Goal: Transaction & Acquisition: Purchase product/service

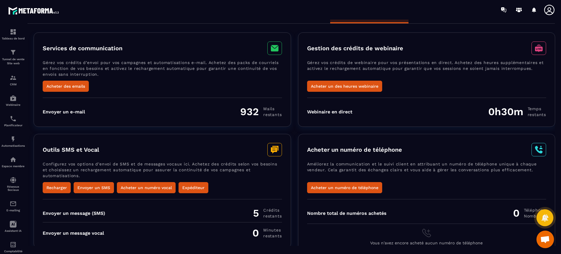
scroll to position [24, 0]
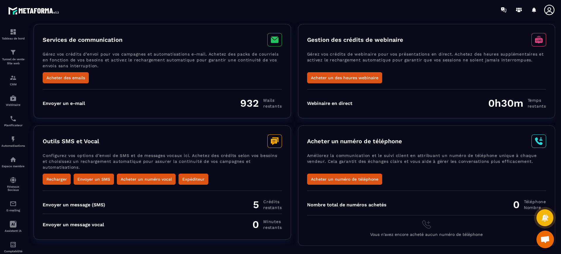
click at [196, 175] on button "Expéditeur" at bounding box center [194, 179] width 30 height 11
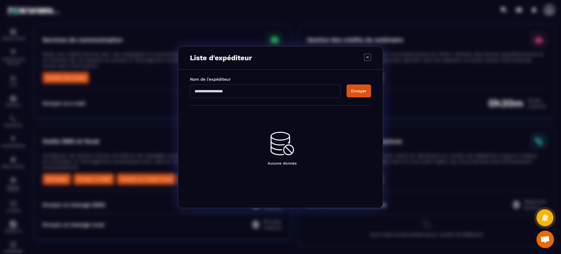
click at [368, 59] on icon "Modal window" at bounding box center [367, 57] width 7 height 7
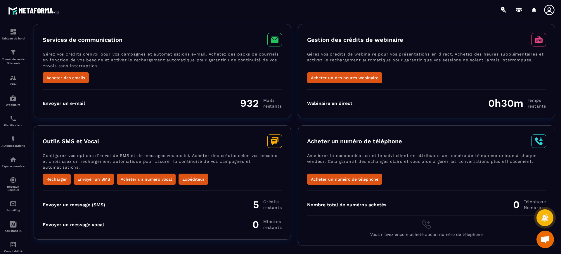
click at [99, 178] on button "Envoyer un SMS" at bounding box center [94, 179] width 40 height 11
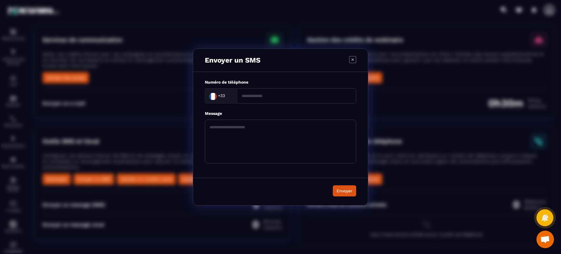
click at [352, 59] on icon "Modal window" at bounding box center [353, 59] width 2 height 2
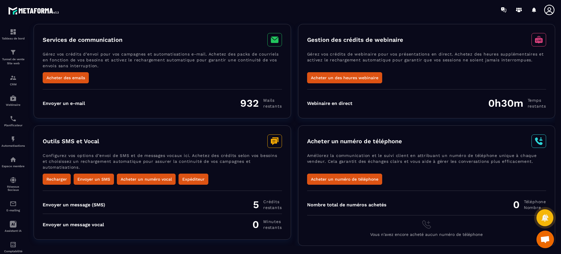
click at [550, 11] on icon at bounding box center [549, 10] width 10 height 10
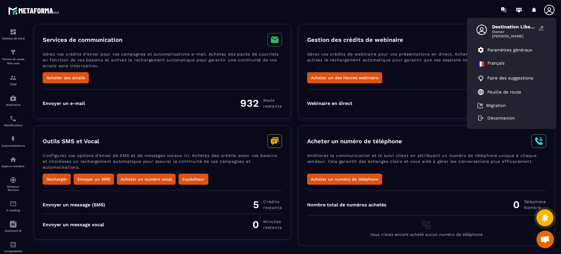
click at [52, 180] on button "Recharger" at bounding box center [57, 179] width 28 height 11
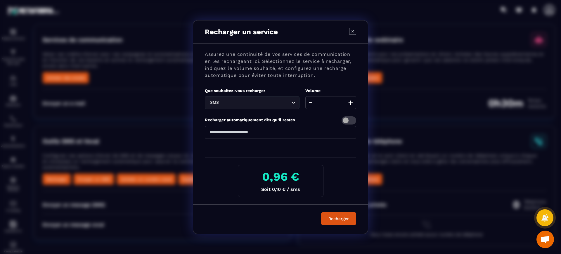
click at [352, 32] on icon "Modal window" at bounding box center [352, 31] width 7 height 7
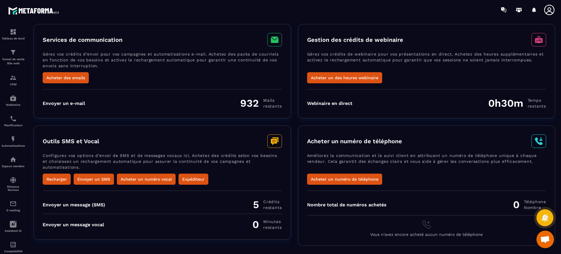
click at [137, 180] on button "Acheter un numéro vocal" at bounding box center [146, 179] width 59 height 11
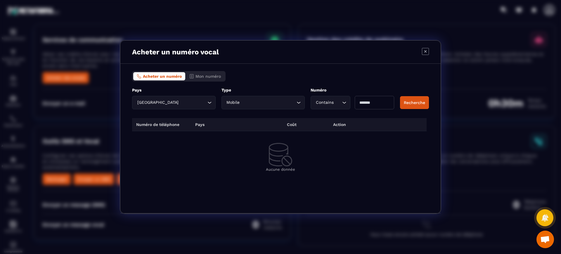
click at [213, 77] on span "Mon numéro" at bounding box center [207, 76] width 25 height 5
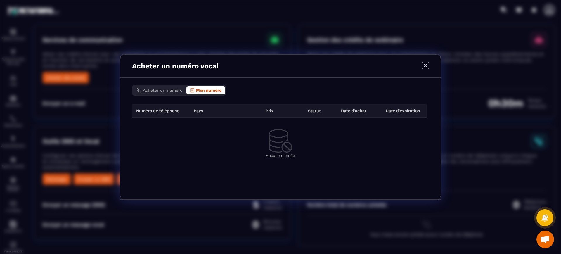
click at [167, 89] on span "Acheter un numéro" at bounding box center [162, 90] width 39 height 5
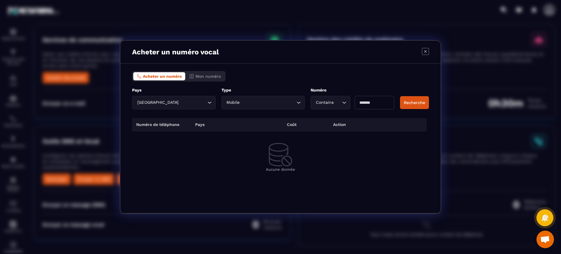
click at [373, 106] on input "Modal window" at bounding box center [374, 102] width 39 height 13
click at [418, 101] on button "Recherche" at bounding box center [414, 102] width 29 height 13
click at [326, 97] on div "Contains Loading..." at bounding box center [330, 102] width 39 height 13
click at [344, 138] on p "End With" at bounding box center [334, 138] width 34 height 6
click at [242, 103] on input "Search for option" at bounding box center [268, 102] width 54 height 6
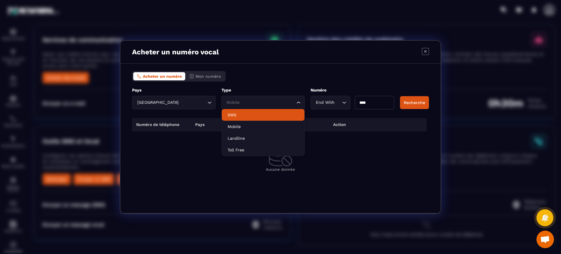
click at [239, 114] on p "SMS" at bounding box center [263, 115] width 71 height 6
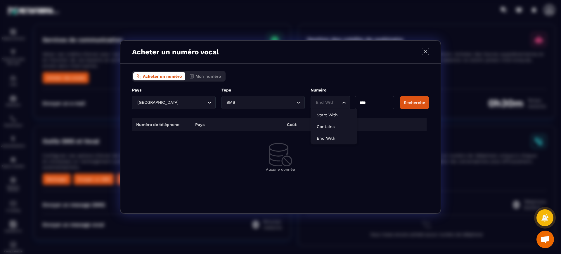
click at [318, 102] on div "End With" at bounding box center [327, 102] width 27 height 6
click at [328, 126] on p "Contains" at bounding box center [334, 127] width 34 height 6
click at [413, 101] on button "Recherche" at bounding box center [414, 102] width 29 height 13
click at [150, 102] on div "[GEOGRAPHIC_DATA]" at bounding box center [170, 102] width 71 height 6
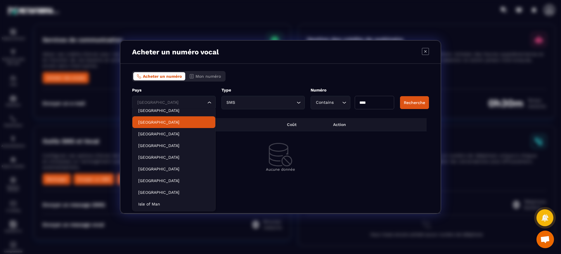
scroll to position [118, 0]
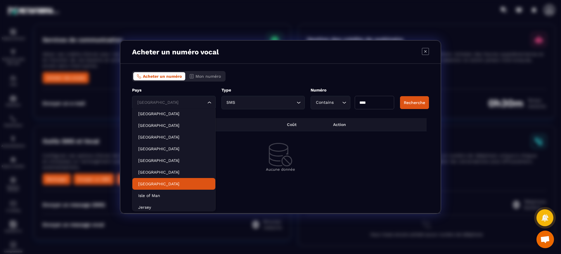
click at [164, 185] on p "[GEOGRAPHIC_DATA]" at bounding box center [173, 184] width 71 height 6
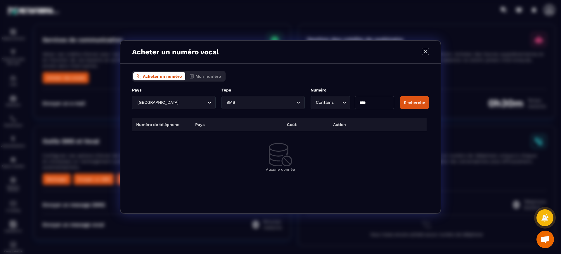
click at [416, 101] on button "Recherche" at bounding box center [414, 102] width 29 height 13
click at [193, 105] on input "Search for option" at bounding box center [193, 102] width 26 height 6
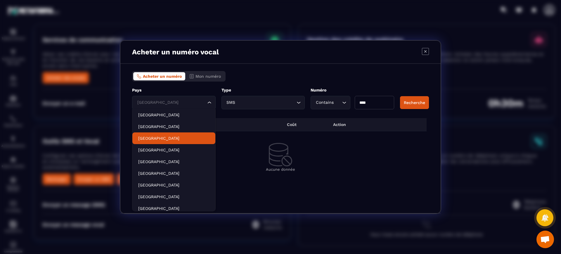
scroll to position [999, 0]
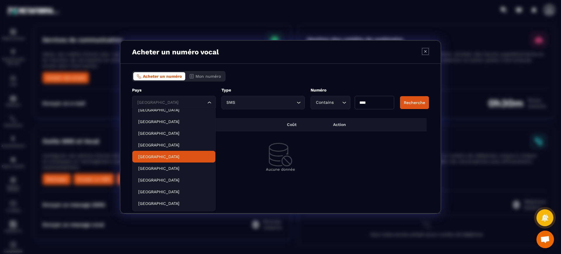
click at [162, 159] on p "[GEOGRAPHIC_DATA]" at bounding box center [173, 157] width 71 height 6
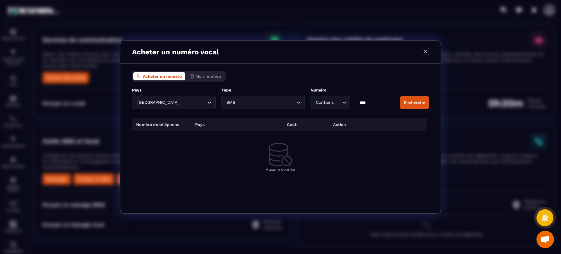
click at [408, 102] on button "Recherche" at bounding box center [414, 102] width 29 height 13
click at [376, 102] on input "****" at bounding box center [374, 102] width 39 height 13
type input "****"
click at [415, 105] on button "Recherche" at bounding box center [414, 102] width 29 height 13
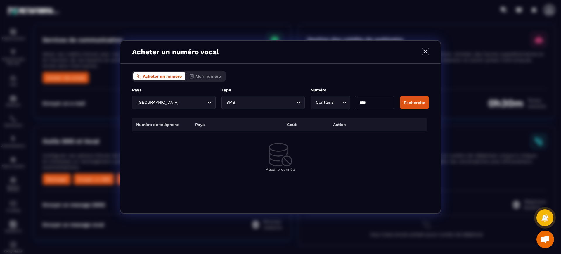
drag, startPoint x: 340, startPoint y: 103, endPoint x: 329, endPoint y: 103, distance: 10.8
click at [333, 103] on div "Contains Loading... ****" at bounding box center [353, 102] width 84 height 13
click at [414, 105] on div "Pays [GEOGRAPHIC_DATA] Loading... ***** Type SMS Loading... Numéro Contains Loa…" at bounding box center [280, 98] width 297 height 22
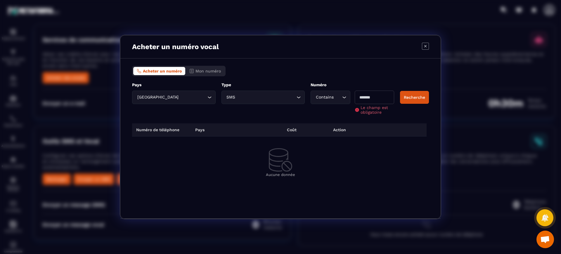
click at [380, 98] on input "Modal window" at bounding box center [374, 97] width 39 height 13
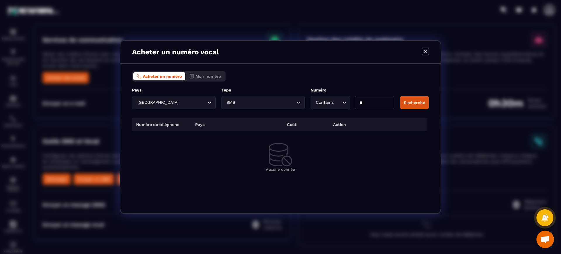
click at [413, 96] on button "Recherche" at bounding box center [414, 102] width 29 height 13
click at [413, 101] on button "Recherche" at bounding box center [414, 102] width 29 height 13
click at [180, 100] on input "Search for option" at bounding box center [193, 102] width 26 height 6
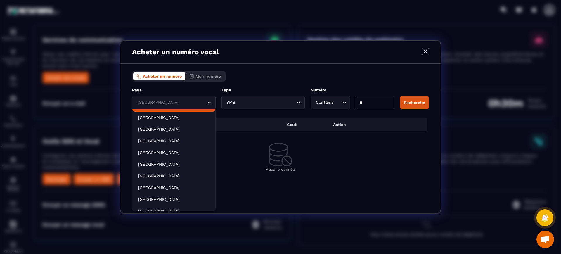
scroll to position [536, 0]
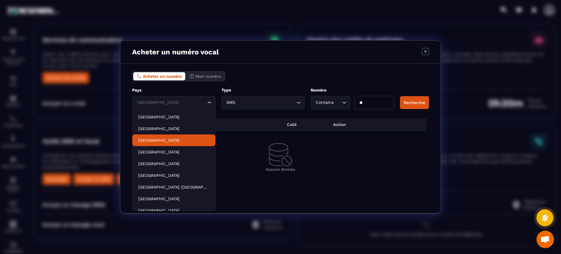
click at [160, 138] on p "[GEOGRAPHIC_DATA]" at bounding box center [173, 140] width 71 height 6
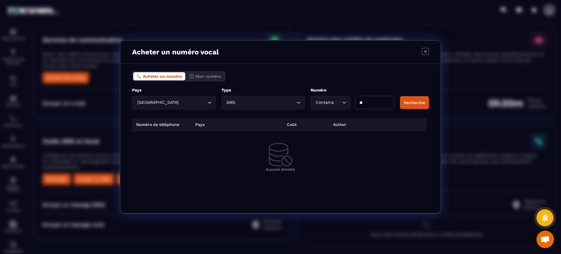
click at [420, 101] on button "Recherche" at bounding box center [414, 102] width 29 height 13
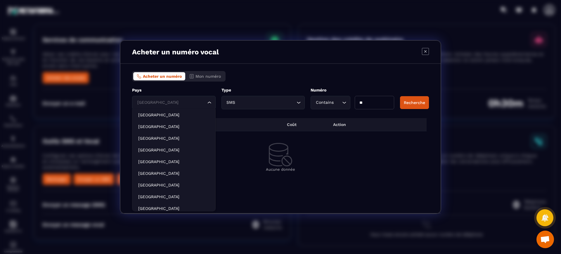
click at [174, 105] on input "Search for option" at bounding box center [171, 102] width 70 height 6
click at [158, 186] on p "[GEOGRAPHIC_DATA]" at bounding box center [173, 184] width 71 height 6
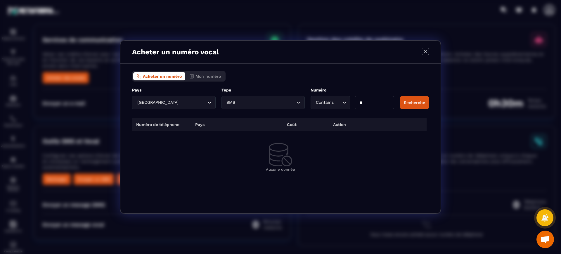
click at [249, 102] on input "Search for option" at bounding box center [266, 102] width 59 height 6
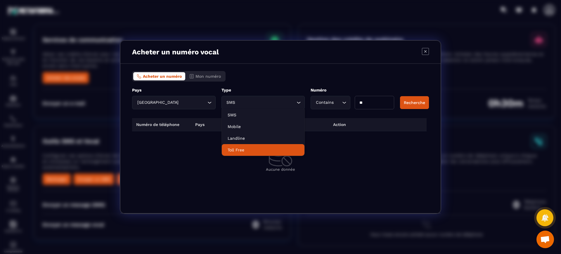
click at [167, 173] on td "Aucune donnée" at bounding box center [280, 157] width 297 height 52
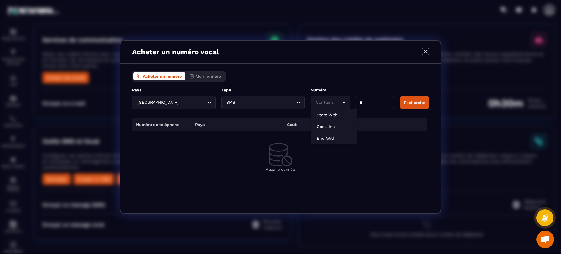
click at [335, 102] on input "Search for option" at bounding box center [327, 102] width 26 height 6
click at [335, 116] on p "Start With" at bounding box center [334, 115] width 34 height 6
click at [405, 104] on button "Recherche" at bounding box center [414, 102] width 29 height 13
click at [366, 103] on input "**" at bounding box center [376, 102] width 38 height 13
type input "**"
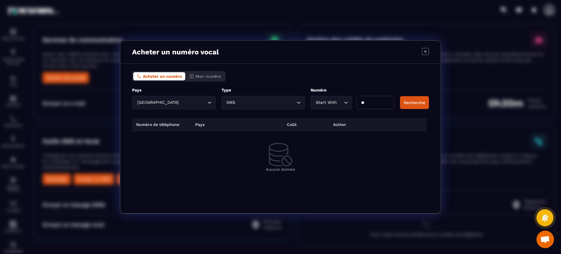
click at [413, 102] on button "Recherche" at bounding box center [414, 102] width 29 height 13
click at [285, 155] on icon "Modal window" at bounding box center [280, 154] width 23 height 23
click at [162, 75] on span "Acheter un numéro" at bounding box center [162, 76] width 39 height 5
click at [280, 103] on input "Search for option" at bounding box center [266, 102] width 59 height 6
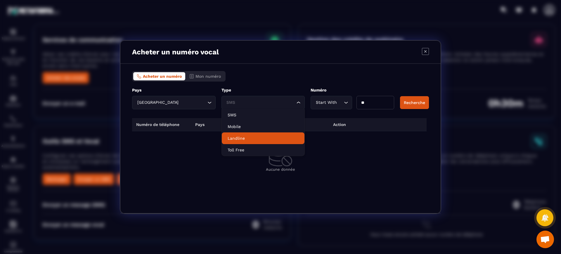
click at [255, 137] on p "Landline" at bounding box center [263, 138] width 71 height 6
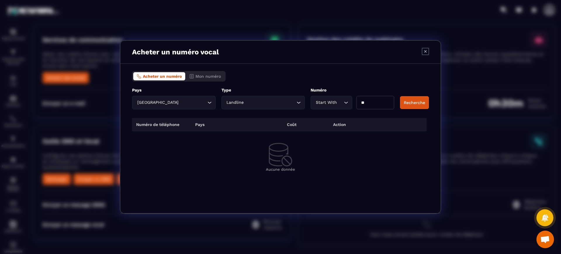
click at [421, 100] on button "Recherche" at bounding box center [414, 102] width 29 height 13
click at [336, 100] on div "Start With" at bounding box center [328, 102] width 29 height 6
click at [329, 126] on p "Contains" at bounding box center [334, 127] width 34 height 6
click at [429, 100] on div "Acheter un numéro Mon numéro Pays France Loading... ***** Type Landline Loading…" at bounding box center [280, 139] width 320 height 150
click at [411, 102] on button "Recherche" at bounding box center [414, 102] width 29 height 13
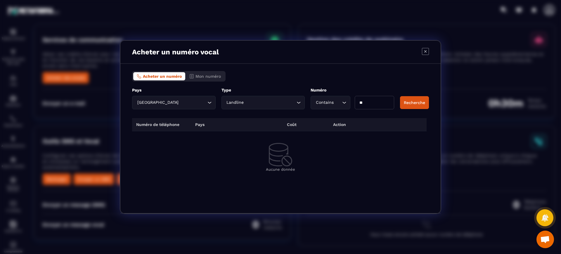
click at [251, 103] on input "Search for option" at bounding box center [270, 102] width 50 height 6
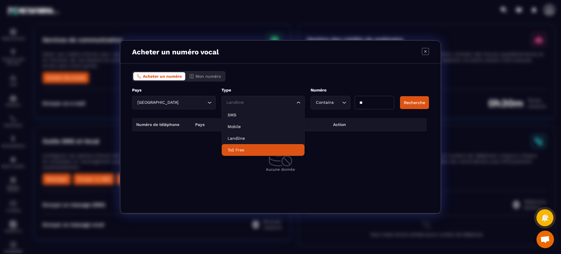
click at [241, 149] on p "Toll Free" at bounding box center [263, 150] width 71 height 6
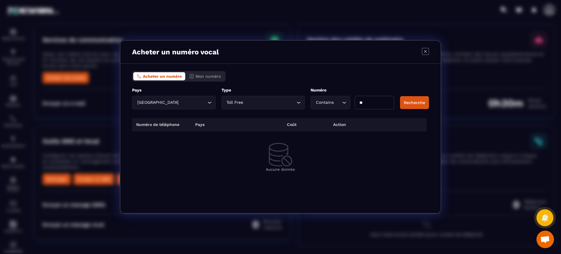
click at [421, 98] on button "Recherche" at bounding box center [414, 102] width 29 height 13
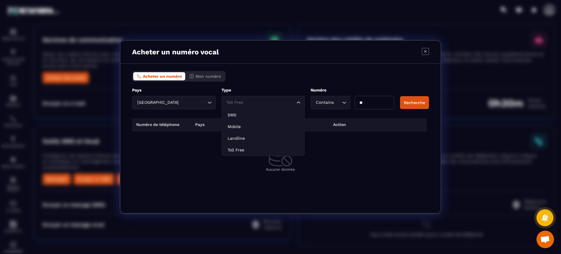
click at [241, 103] on div "Toll Free" at bounding box center [260, 102] width 71 height 6
click at [244, 125] on p "Mobile" at bounding box center [263, 127] width 71 height 6
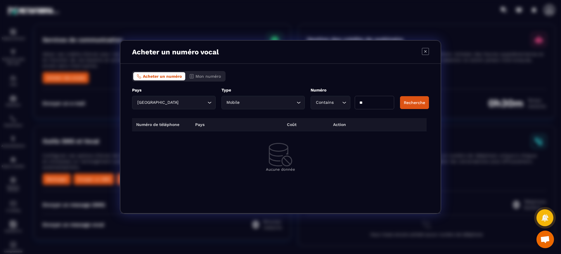
click at [413, 99] on button "Recherche" at bounding box center [414, 102] width 29 height 13
click at [210, 78] on span "Mon numéro" at bounding box center [207, 76] width 25 height 5
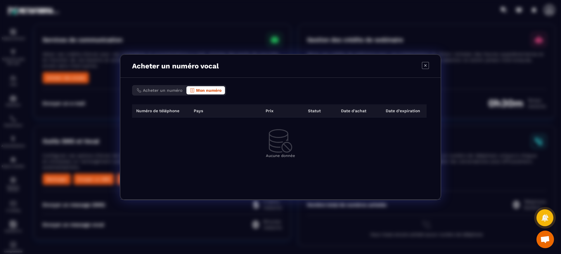
click at [271, 130] on icon "Modal window" at bounding box center [280, 140] width 23 height 23
click at [427, 63] on icon "Modal window" at bounding box center [425, 65] width 7 height 7
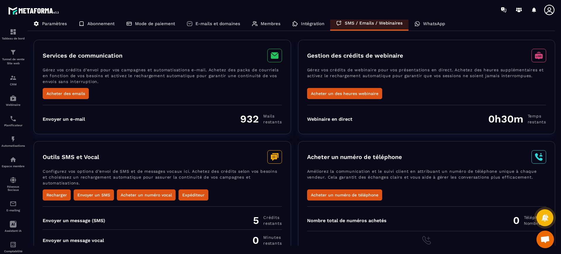
scroll to position [0, 0]
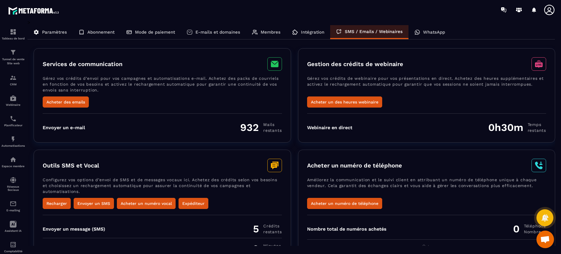
click at [38, 11] on img at bounding box center [34, 10] width 53 height 11
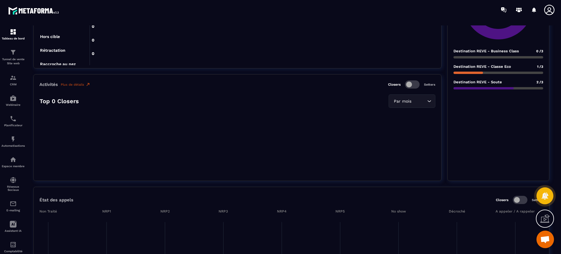
scroll to position [292, 0]
